Goal: Task Accomplishment & Management: Manage account settings

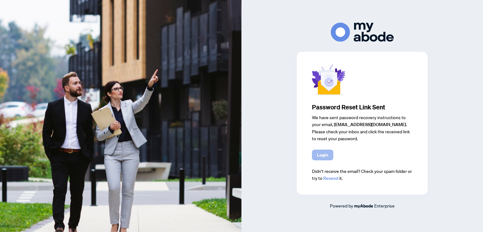
click at [320, 156] on span "Login" at bounding box center [322, 155] width 11 height 10
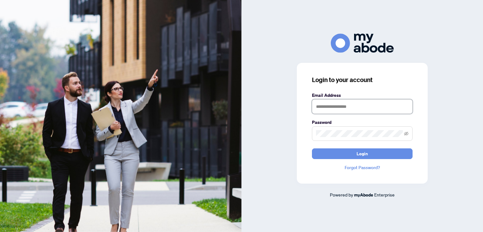
click at [342, 102] on input "text" at bounding box center [362, 106] width 101 height 14
type input "**********"
click at [312, 148] on button "Login" at bounding box center [362, 153] width 101 height 11
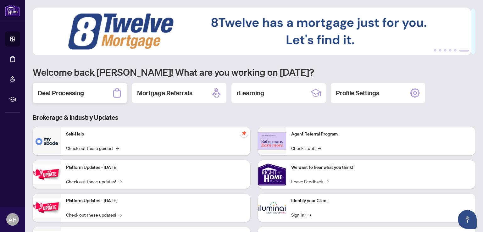
click at [88, 92] on div "Deal Processing" at bounding box center [80, 93] width 94 height 20
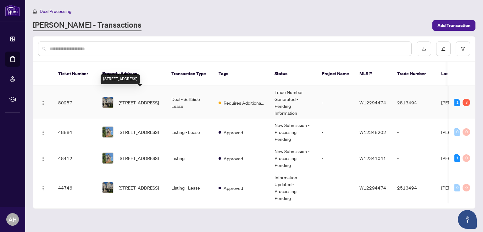
click at [147, 99] on span "282 Jemima Dr, Oakville, Ontario L6M 0V6, Canada" at bounding box center [139, 102] width 40 height 7
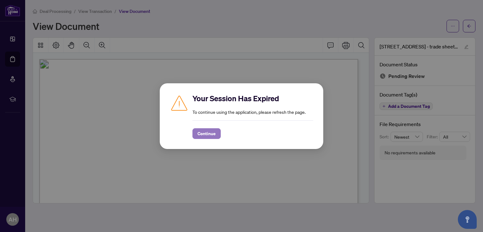
click at [209, 136] on span "Continue" at bounding box center [206, 134] width 18 height 10
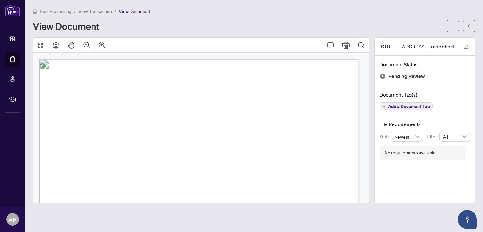
click at [52, 11] on span "Deal Processing" at bounding box center [56, 11] width 32 height 6
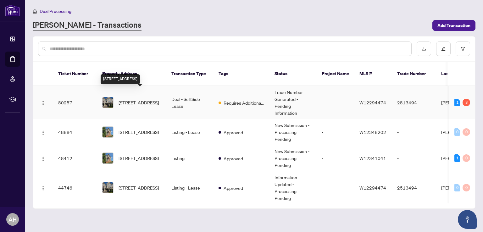
click at [140, 99] on span "282 Jemima Dr, Oakville, Ontario L6M 0V6, Canada" at bounding box center [139, 102] width 40 height 7
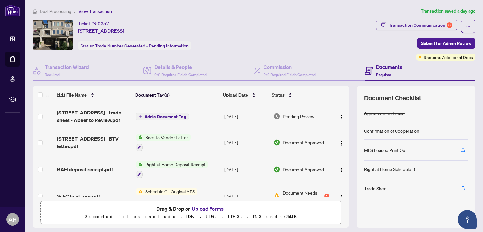
click at [208, 207] on button "Upload Forms" at bounding box center [208, 209] width 36 height 8
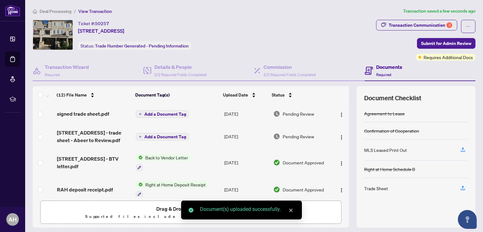
drag, startPoint x: 344, startPoint y: 122, endPoint x: 339, endPoint y: 172, distance: 50.2
click at [339, 172] on div "(12) File Name Document Tag(s) Upload Date Status signed trade sheet.pdf Add a …" at bounding box center [254, 156] width 443 height 141
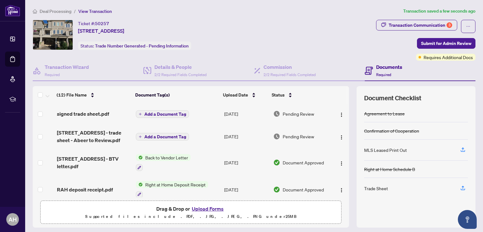
drag, startPoint x: 345, startPoint y: 113, endPoint x: 342, endPoint y: 183, distance: 69.5
click at [342, 183] on div "(12) File Name Document Tag(s) Upload Date Status signed trade sheet.pdf Add a …" at bounding box center [254, 156] width 443 height 141
click at [153, 114] on span "Add a Document Tag" at bounding box center [165, 114] width 42 height 4
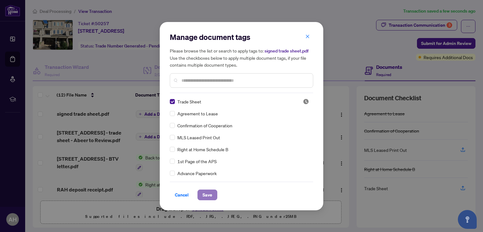
click at [207, 193] on span "Save" at bounding box center [207, 195] width 10 height 10
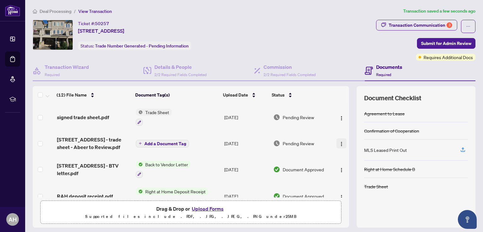
click at [339, 141] on img "button" at bounding box center [341, 143] width 5 height 5
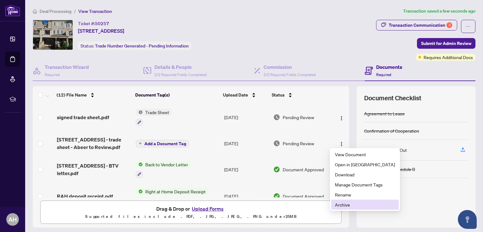
click at [344, 207] on span "Archive" at bounding box center [365, 204] width 60 height 7
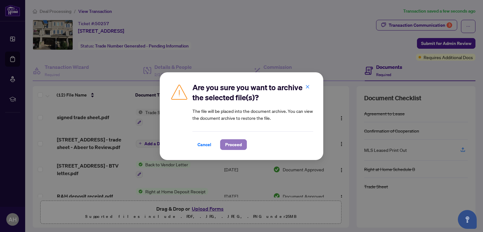
click at [236, 144] on span "Proceed" at bounding box center [233, 145] width 17 height 10
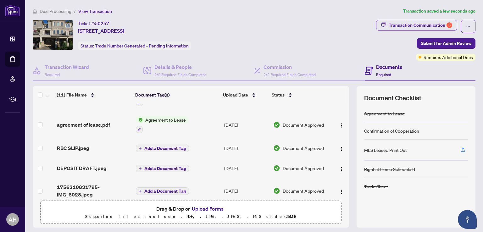
scroll to position [185, 0]
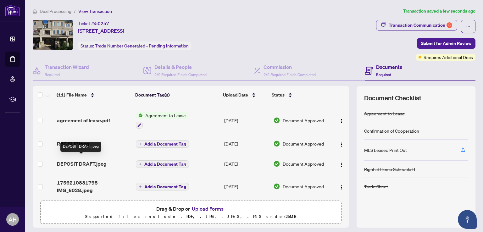
click at [94, 160] on span "DEPOSIT DRAFT.jpeg" at bounding box center [82, 164] width 50 height 8
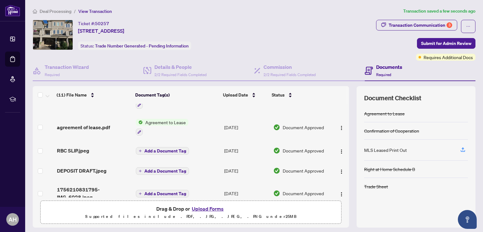
scroll to position [185, 0]
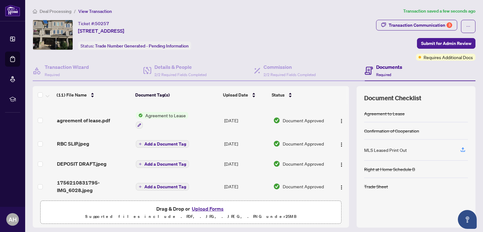
click at [155, 162] on span "Add a Document Tag" at bounding box center [165, 164] width 42 height 4
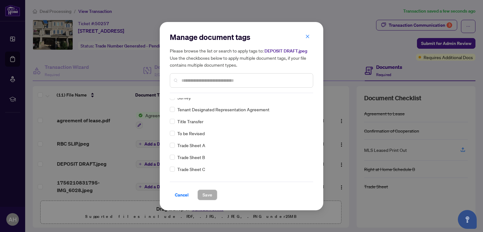
scroll to position [1420, 0]
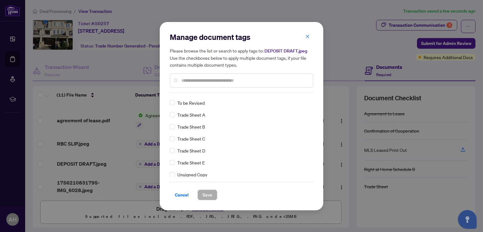
click at [211, 79] on input "text" at bounding box center [244, 80] width 126 height 7
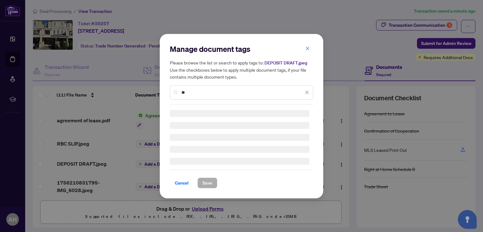
type input "*"
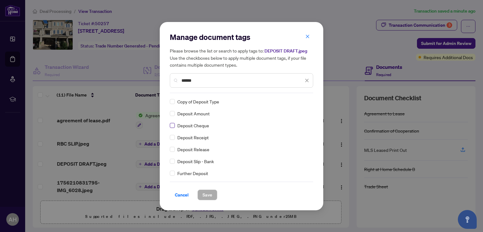
type input "******"
click at [209, 195] on span "Save" at bounding box center [207, 195] width 10 height 10
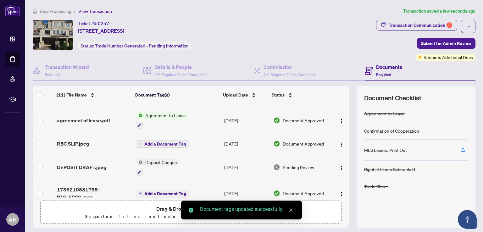
click at [161, 142] on span "Add a Document Tag" at bounding box center [165, 144] width 42 height 4
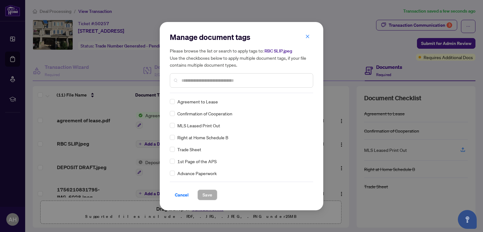
click at [241, 80] on input "text" at bounding box center [244, 80] width 126 height 7
type input "*******"
drag, startPoint x: 313, startPoint y: 119, endPoint x: 313, endPoint y: 123, distance: 4.1
click at [313, 123] on div "Manage document tags Please browse the list or search to apply tags to: RBC SLI…" at bounding box center [241, 116] width 163 height 188
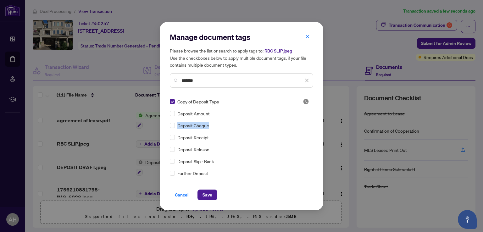
click at [271, 119] on div "Copy of Deposit Type Deposit Amount Deposit Cheque Deposit Receipt Deposit Rele…" at bounding box center [241, 137] width 143 height 79
click at [206, 195] on span "Save" at bounding box center [207, 195] width 10 height 10
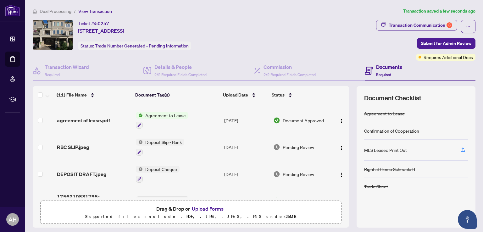
scroll to position [198, 0]
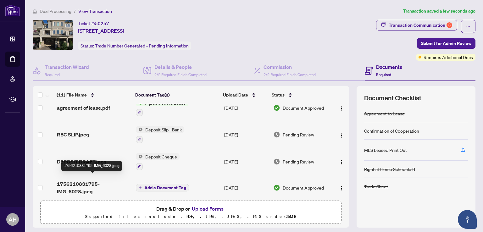
click at [79, 182] on span "1756210831795-IMG_6028.jpeg" at bounding box center [94, 187] width 74 height 15
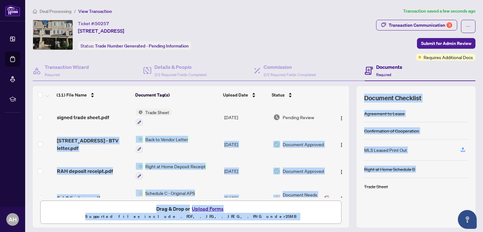
drag, startPoint x: 342, startPoint y: 110, endPoint x: 352, endPoint y: 206, distance: 97.1
click at [352, 206] on div "(11) File Name Document Tag(s) Upload Date Status signed trade sheet.pdf Trade …" at bounding box center [254, 156] width 443 height 141
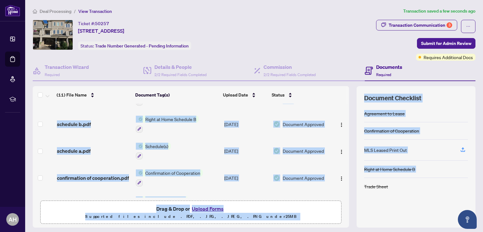
click at [332, 103] on td at bounding box center [340, 97] width 17 height 27
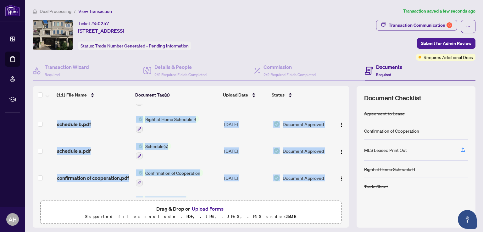
scroll to position [198, 0]
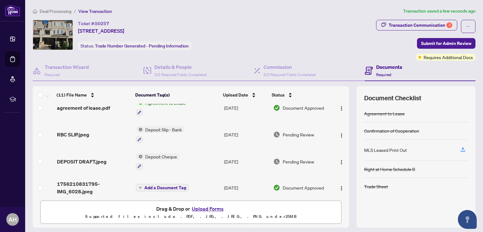
drag, startPoint x: 344, startPoint y: 141, endPoint x: 342, endPoint y: 207, distance: 67.0
click at [342, 207] on div "(11) File Name Document Tag(s) Upload Date Status signed trade sheet.pdf Trade …" at bounding box center [254, 156] width 443 height 141
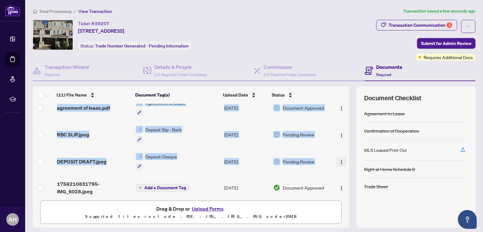
drag, startPoint x: 342, startPoint y: 174, endPoint x: 339, endPoint y: 154, distance: 19.7
click at [339, 154] on tbody "signed trade sheet.pdf Trade Sheet Aug/27/2025 Pending Review 282 Jemima Drive …" at bounding box center [191, 53] width 316 height 294
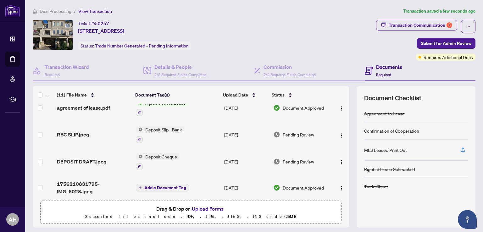
click at [345, 80] on div "Transaction Wizard Required Details & People 2/2 Required Fields Completed Comm…" at bounding box center [254, 144] width 443 height 167
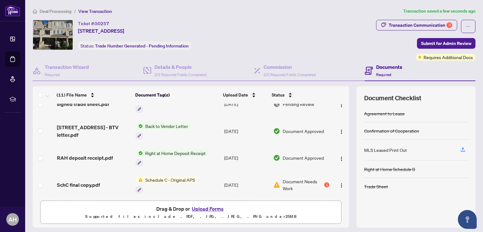
scroll to position [0, 0]
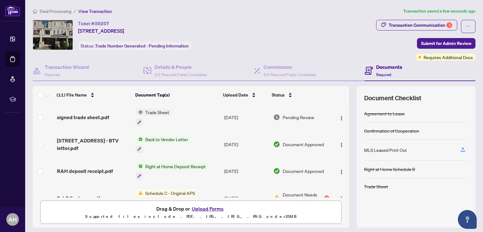
click at [205, 207] on button "Upload Forms" at bounding box center [208, 209] width 36 height 8
